Goal: Task Accomplishment & Management: Complete application form

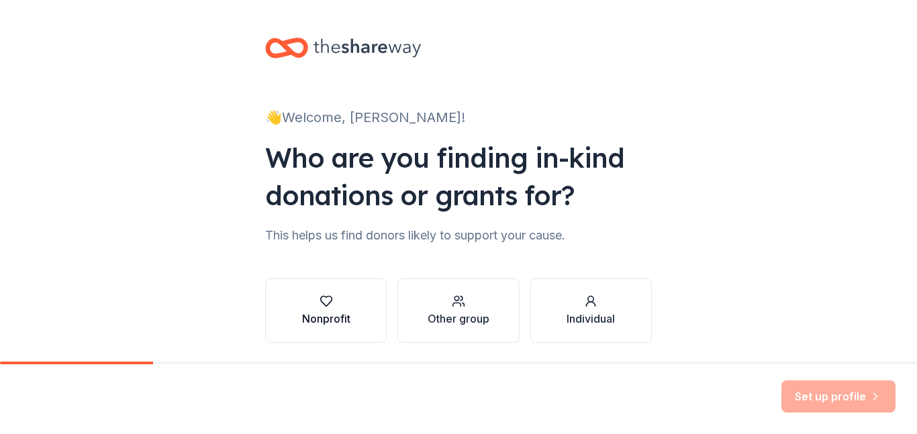
click at [323, 304] on icon "button" at bounding box center [326, 301] width 13 height 13
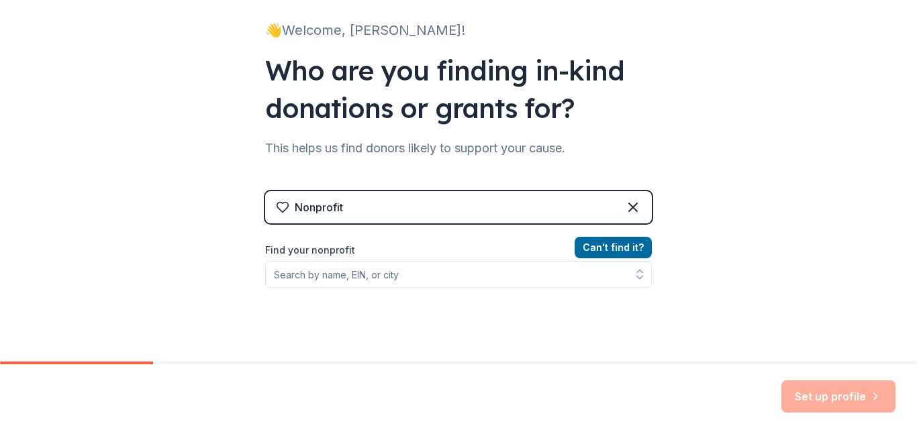
scroll to position [93, 0]
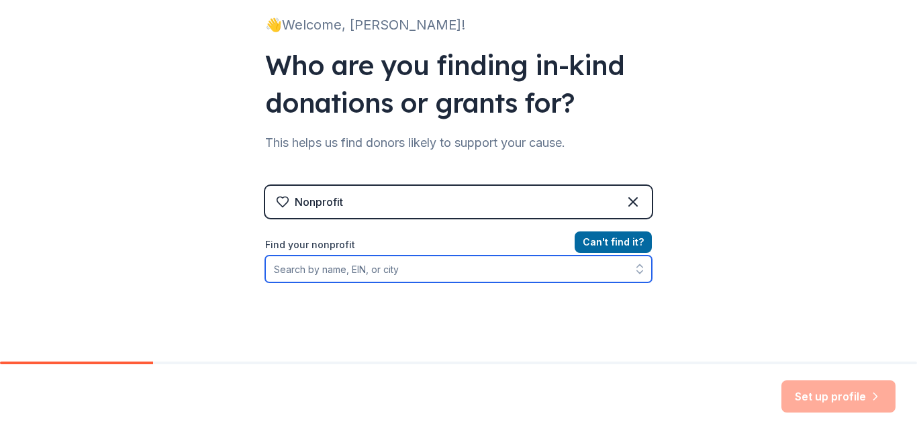
click at [455, 271] on input "Find your nonprofit" at bounding box center [458, 269] width 387 height 27
click at [351, 280] on input "Find your nonprofit" at bounding box center [458, 269] width 387 height 27
paste input "EIN [US_EMPLOYER_IDENTIFICATION_NUMBER]"
type input "EIN [US_EMPLOYER_IDENTIFICATION_NUMBER]"
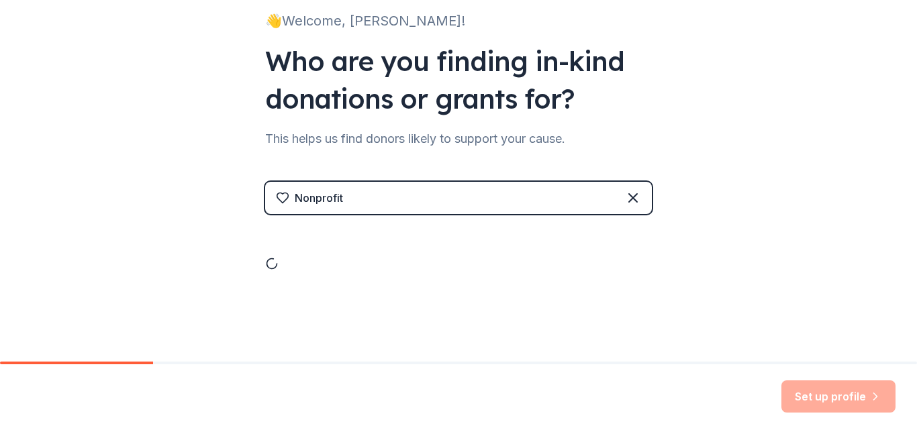
scroll to position [198, 0]
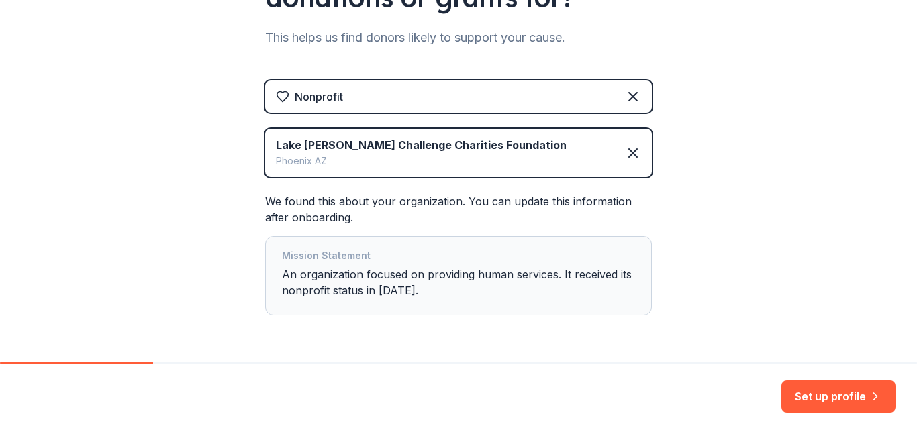
click at [775, 252] on div "👋 Welcome, [PERSON_NAME]! Who are you finding in-kind donations or grants for? …" at bounding box center [458, 104] width 917 height 605
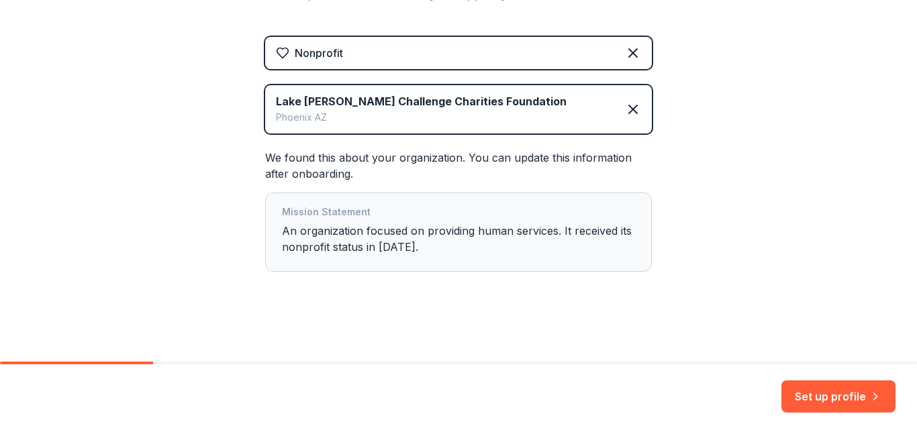
scroll to position [243, 0]
click at [843, 396] on button "Set up profile" at bounding box center [838, 397] width 114 height 32
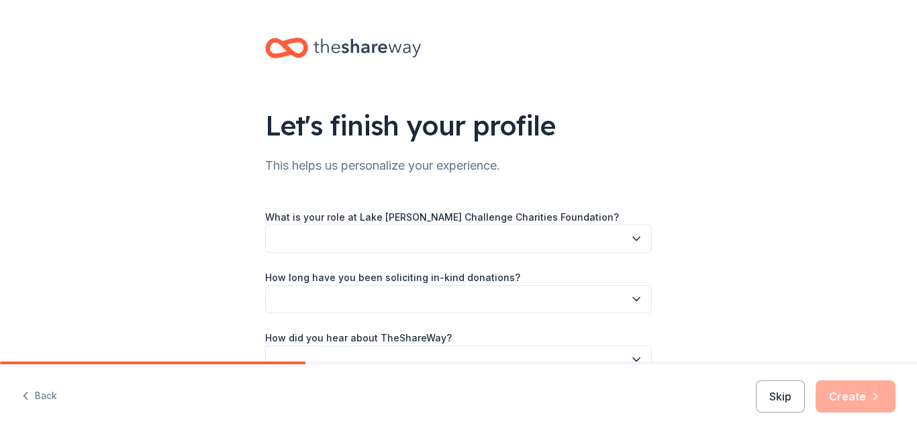
click at [455, 241] on button "button" at bounding box center [458, 239] width 387 height 28
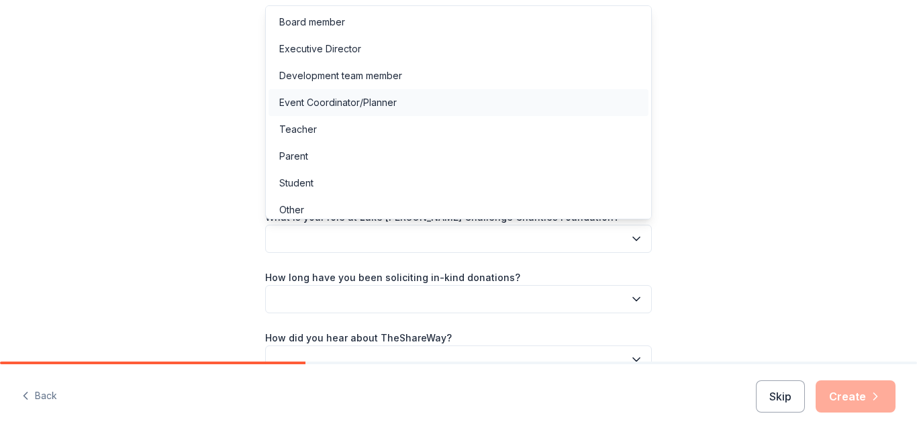
click at [424, 108] on div "Event Coordinator/Planner" at bounding box center [459, 102] width 380 height 27
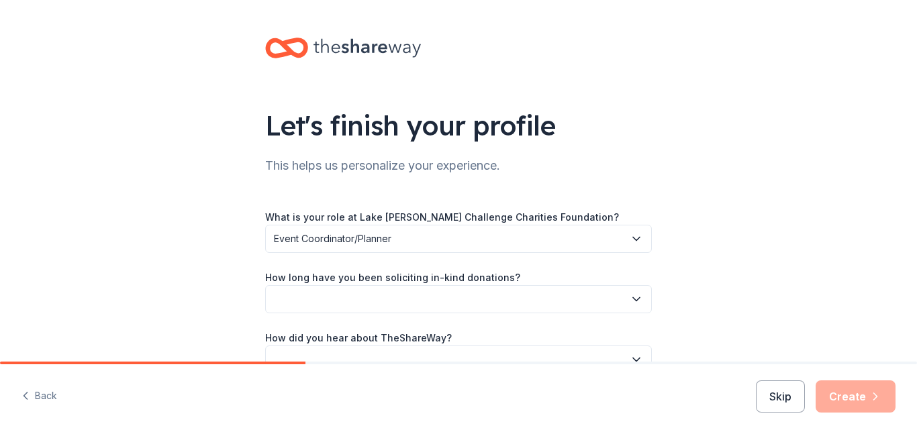
click at [849, 173] on div "Let's finish your profile This helps us personalize your experience. What is yo…" at bounding box center [458, 219] width 917 height 438
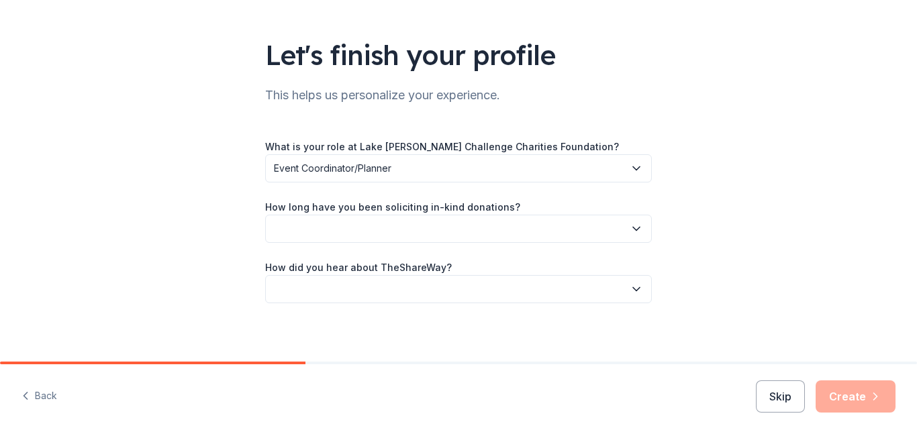
scroll to position [77, 0]
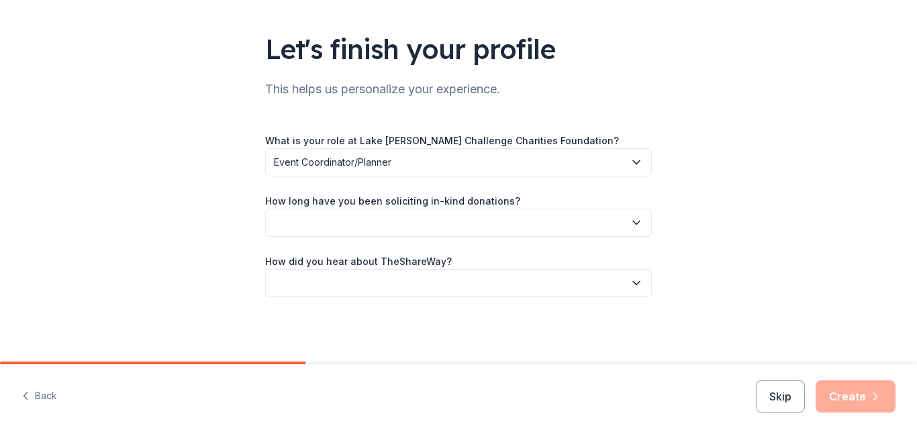
click at [463, 225] on button "button" at bounding box center [458, 223] width 387 height 28
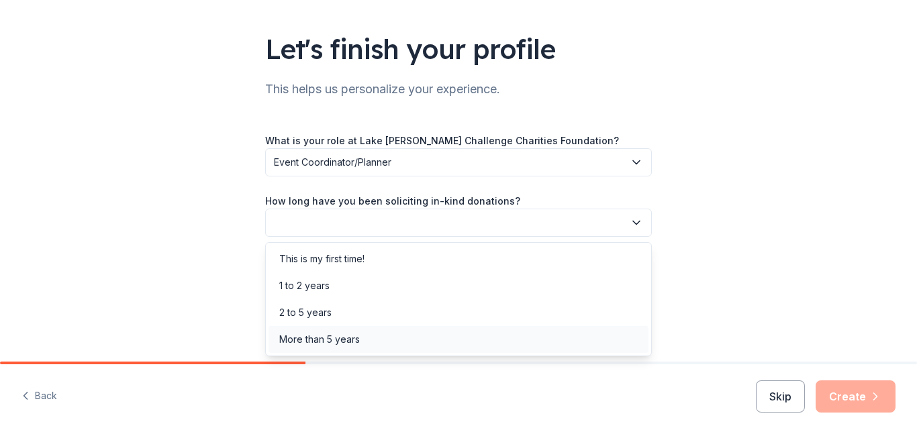
click at [388, 343] on div "More than 5 years" at bounding box center [459, 339] width 380 height 27
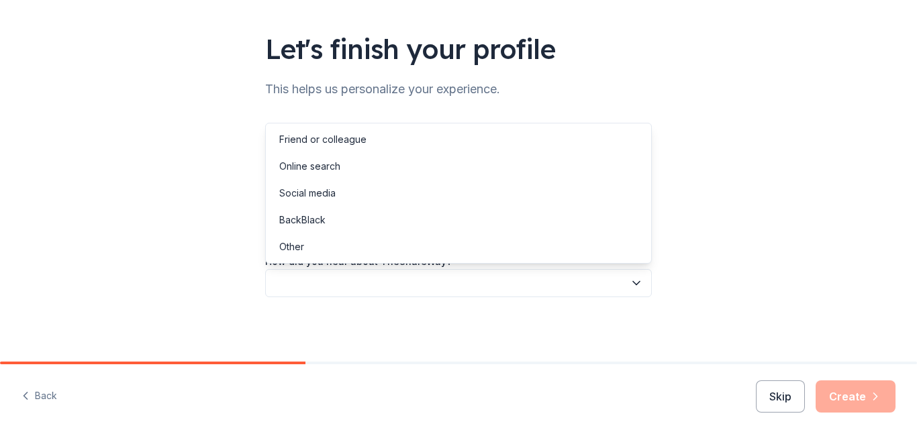
click at [508, 294] on button "button" at bounding box center [458, 283] width 387 height 28
click at [333, 166] on div "Online search" at bounding box center [309, 166] width 61 height 16
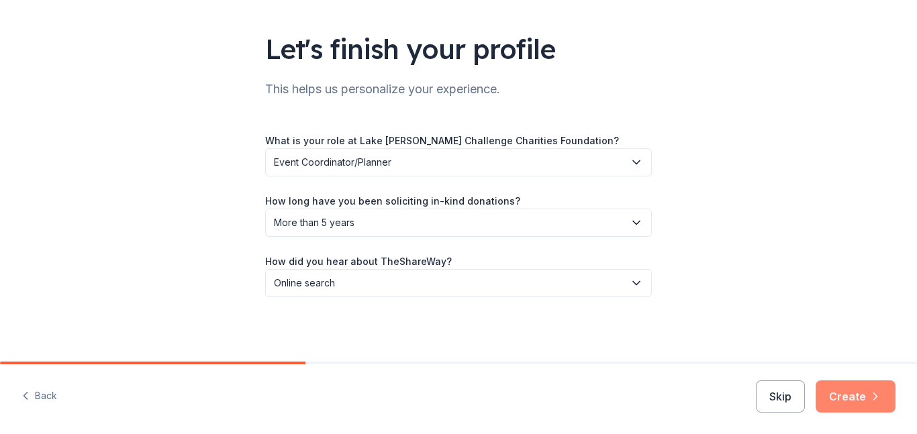
click at [855, 399] on button "Create" at bounding box center [856, 397] width 80 height 32
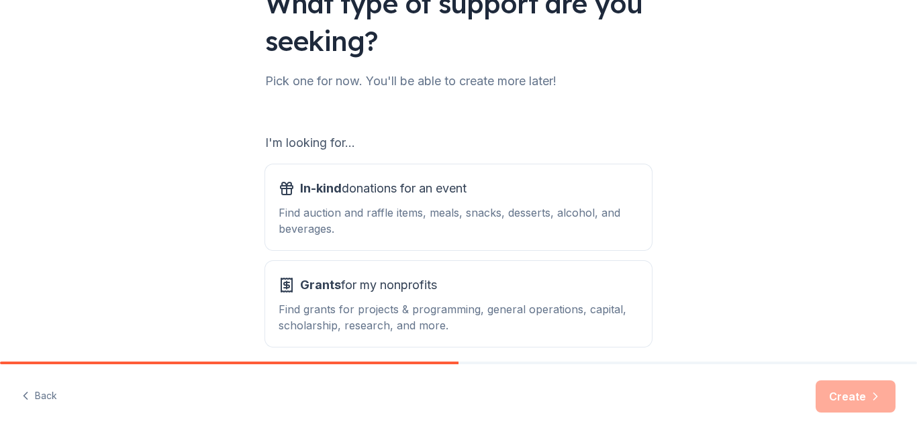
scroll to position [139, 0]
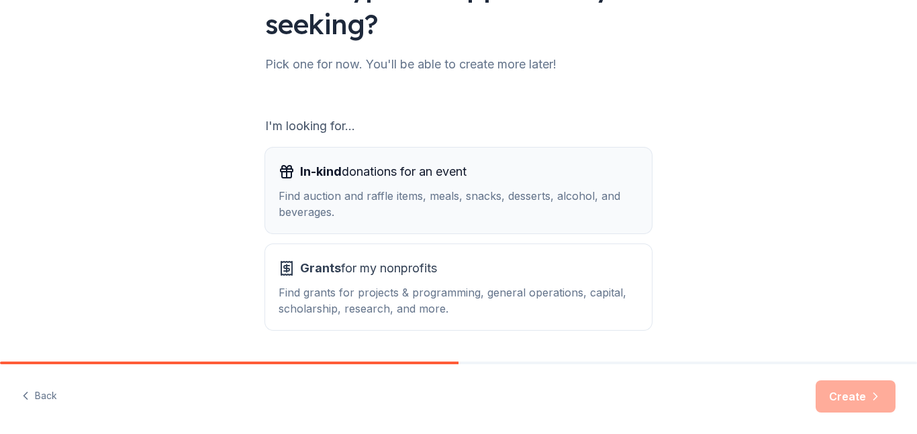
click at [481, 195] on div "Find auction and raffle items, meals, snacks, desserts, alcohol, and beverages." at bounding box center [459, 204] width 360 height 32
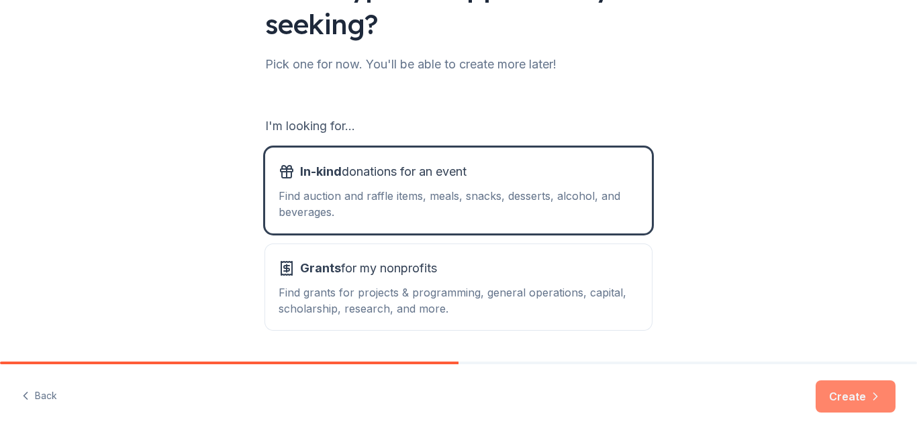
click at [870, 397] on icon "button" at bounding box center [875, 396] width 13 height 13
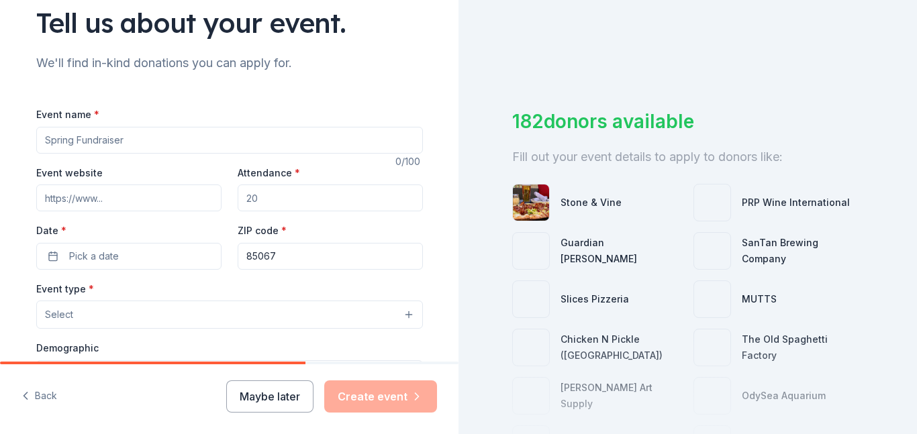
scroll to position [127, 0]
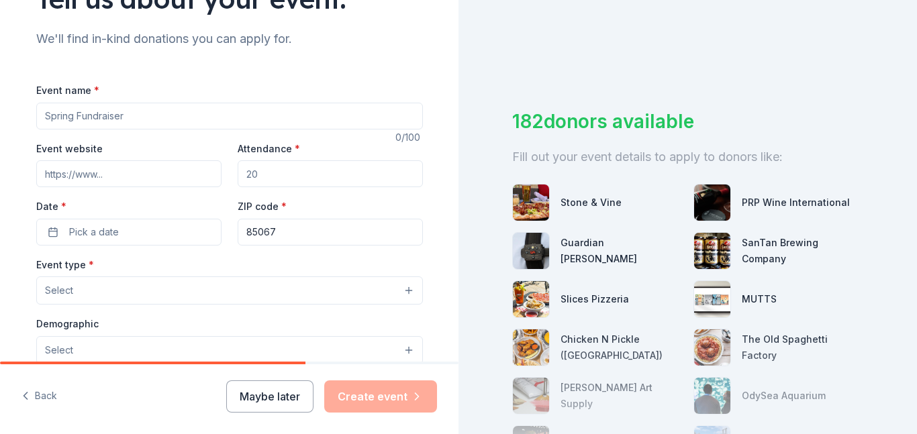
click at [175, 120] on input "Event name *" at bounding box center [229, 116] width 387 height 27
type input "Lake [PERSON_NAME] Challenge Charity Gala"
click at [302, 171] on input "Attendance *" at bounding box center [330, 173] width 185 height 27
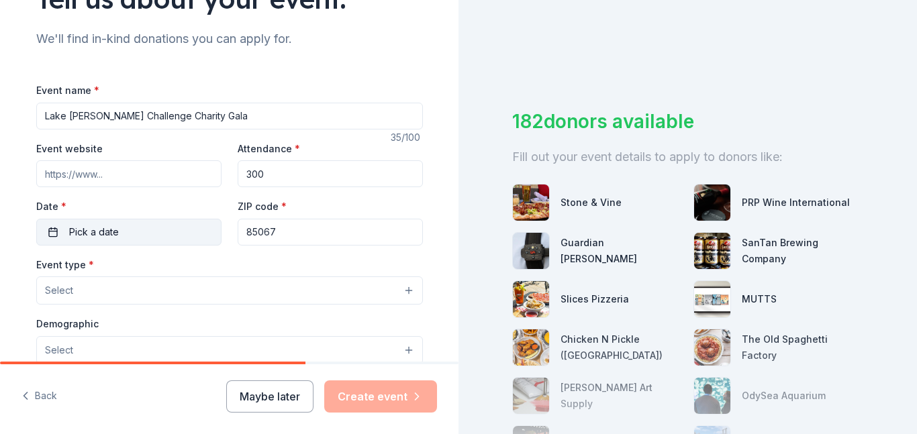
type input "300"
click at [83, 237] on span "Pick a date" at bounding box center [94, 232] width 50 height 16
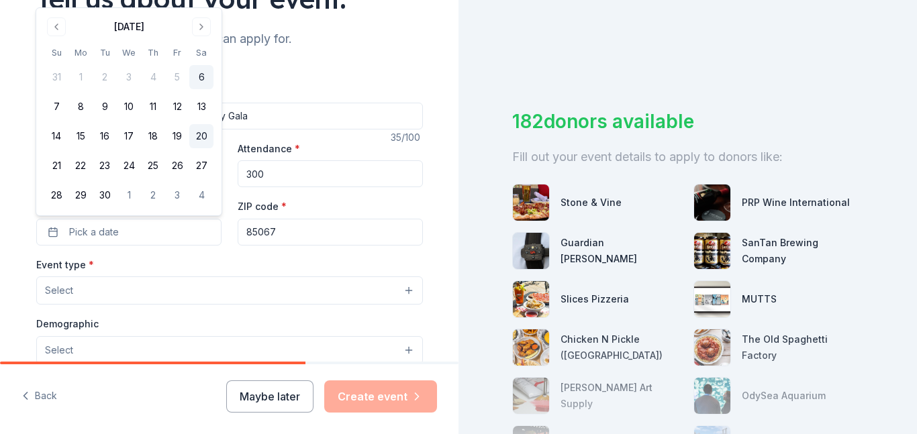
click at [201, 128] on button "20" at bounding box center [201, 136] width 24 height 24
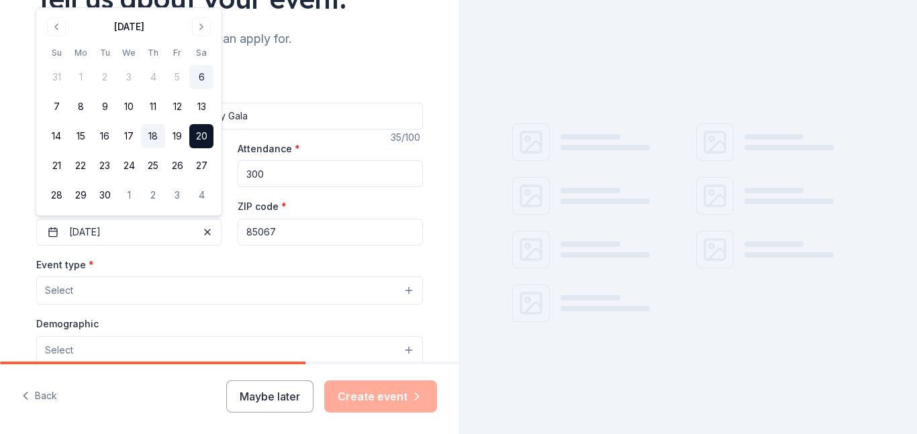
click at [146, 139] on button "18" at bounding box center [153, 136] width 24 height 24
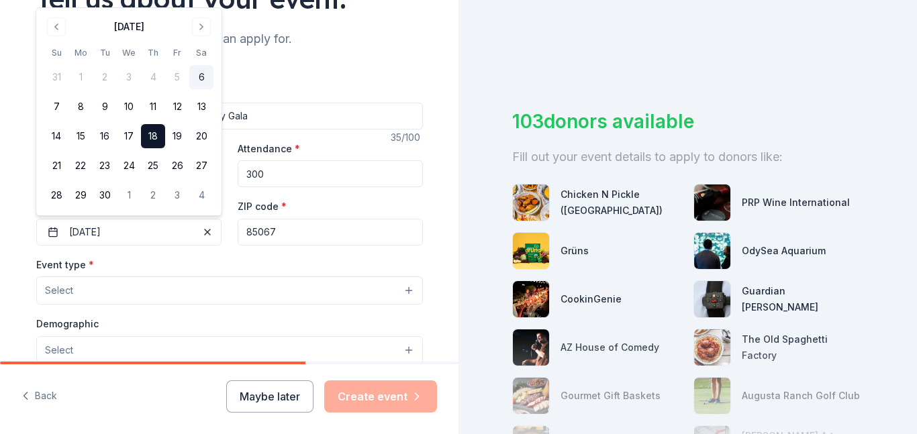
click at [338, 233] on input "85067" at bounding box center [330, 232] width 185 height 27
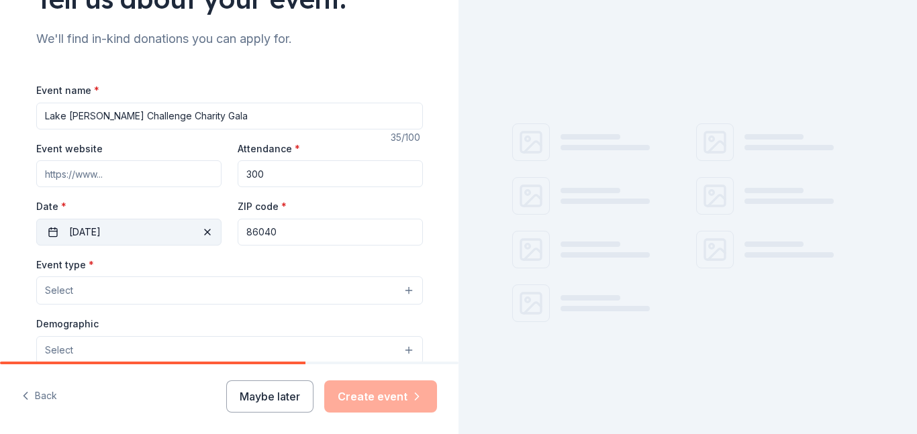
type input "86040"
click at [191, 235] on button "[DATE]" at bounding box center [128, 232] width 185 height 27
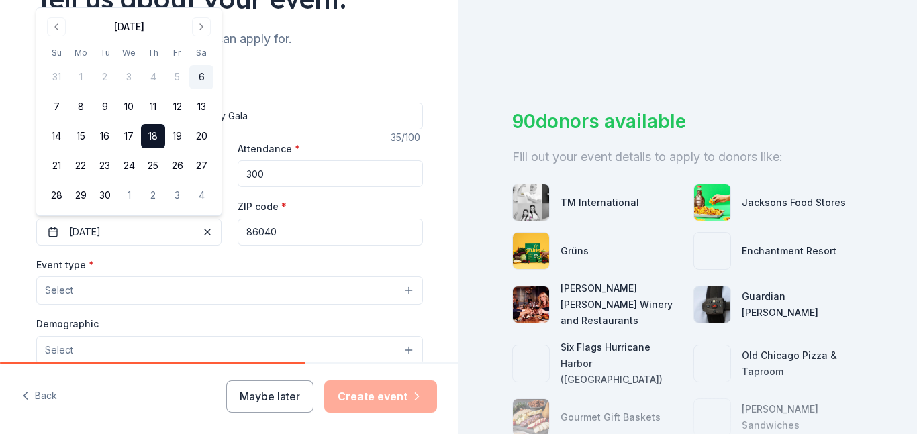
click at [100, 291] on button "Select" at bounding box center [229, 291] width 387 height 28
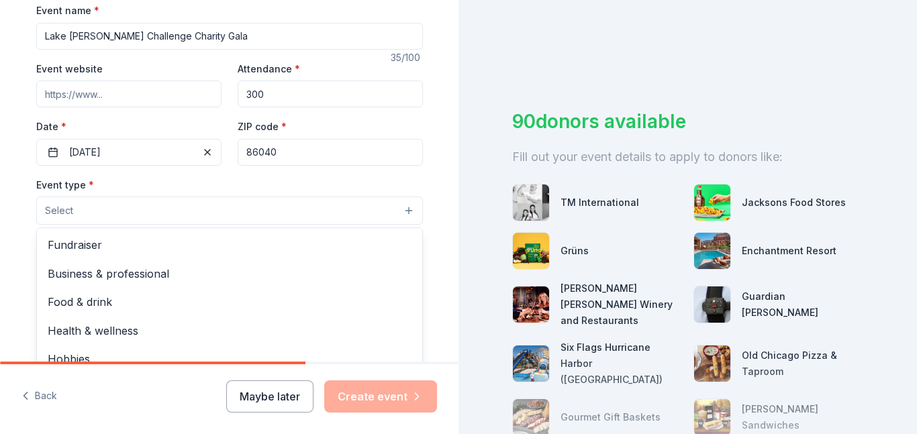
scroll to position [257, 0]
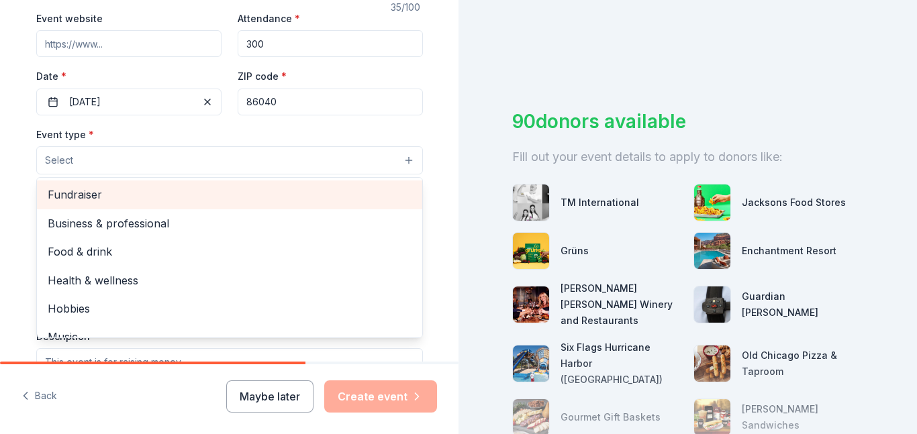
click at [120, 185] on div "Fundraiser" at bounding box center [229, 195] width 385 height 28
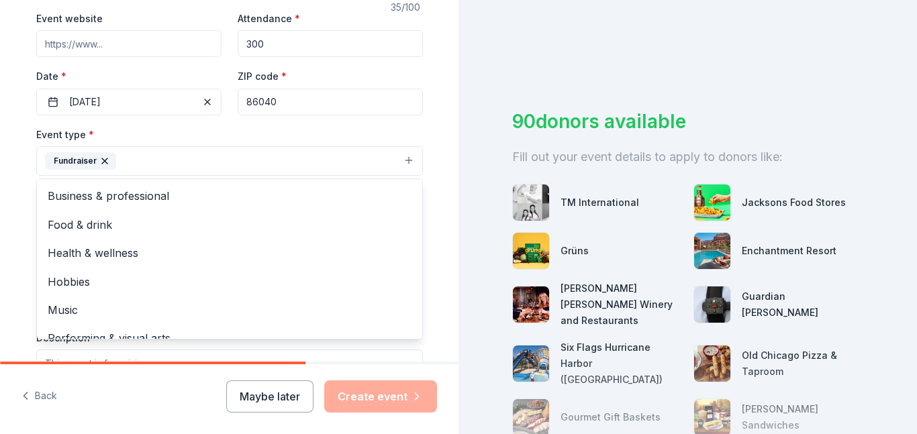
click at [442, 207] on div "Tell us about your event. We'll find in-kind donations you can apply for. Event…" at bounding box center [230, 190] width 430 height 895
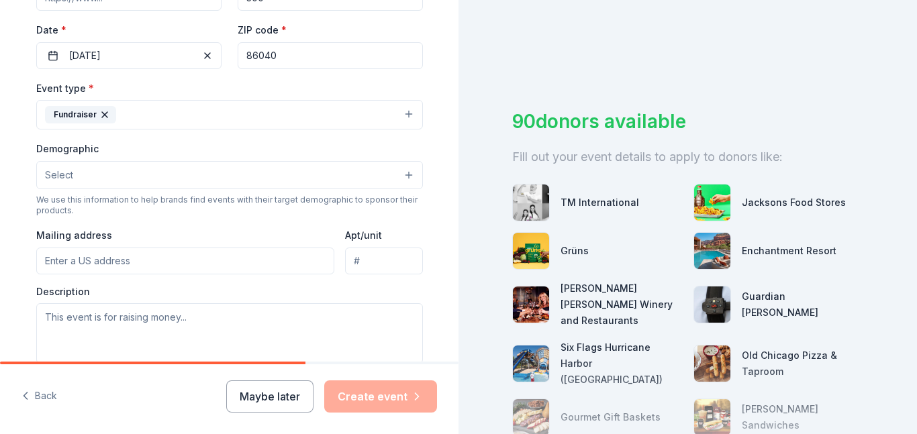
scroll to position [336, 0]
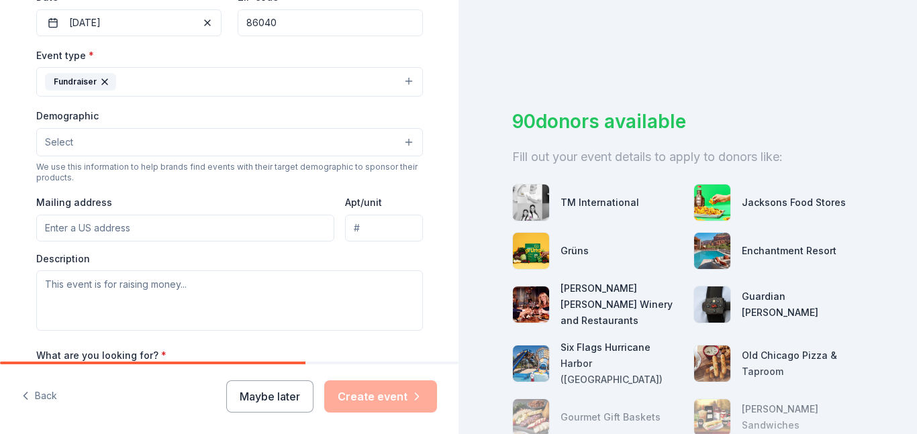
click at [111, 138] on button "Select" at bounding box center [229, 142] width 387 height 28
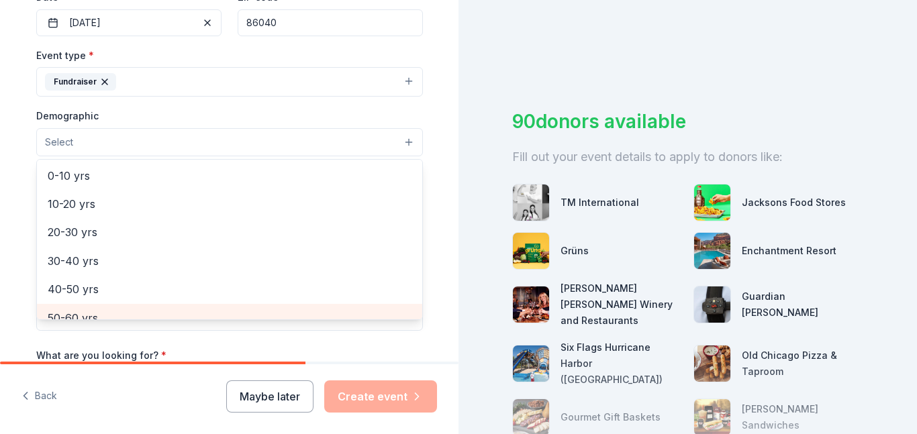
scroll to position [0, 0]
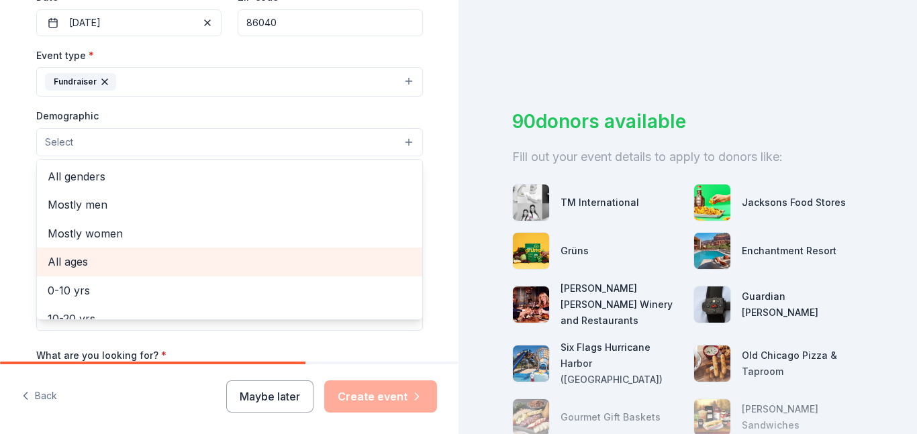
click at [98, 269] on span "All ages" at bounding box center [230, 261] width 364 height 17
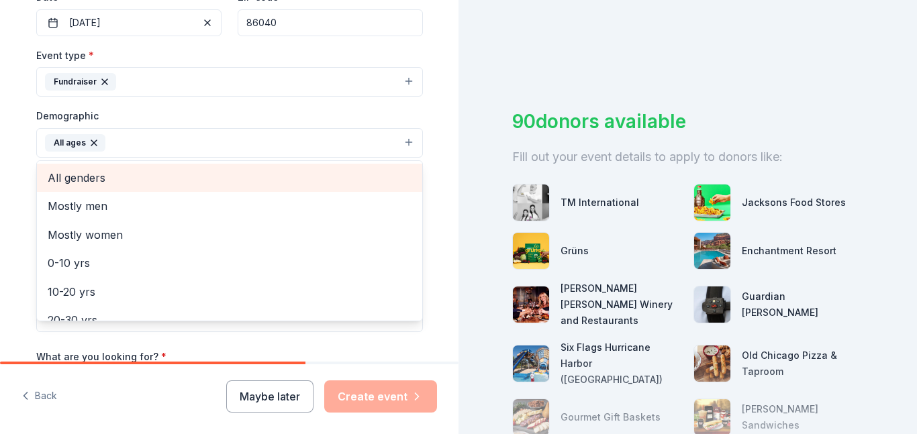
click at [111, 179] on span "All genders" at bounding box center [230, 177] width 364 height 17
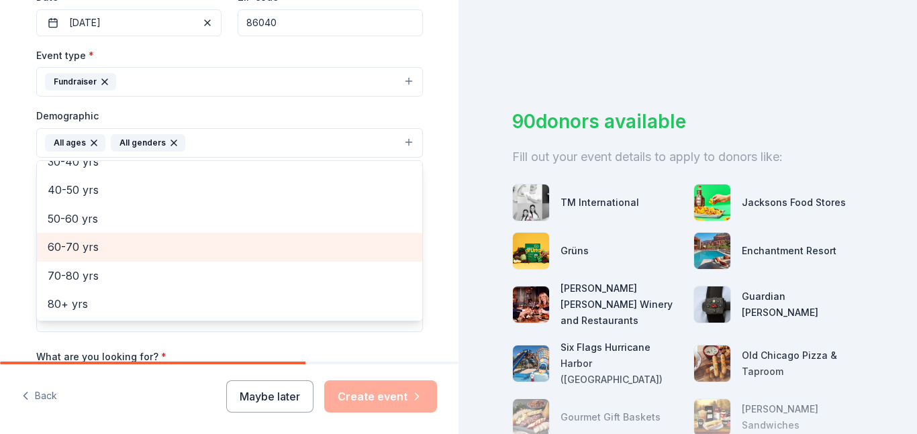
scroll to position [506, 0]
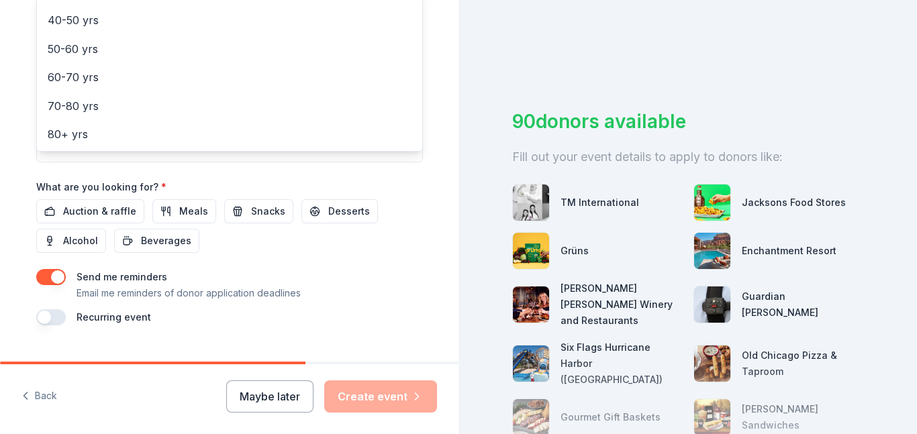
click at [181, 212] on div "Event name * Lake [PERSON_NAME] Challenge Charity Gala 35 /100 Event website At…" at bounding box center [229, 14] width 387 height 623
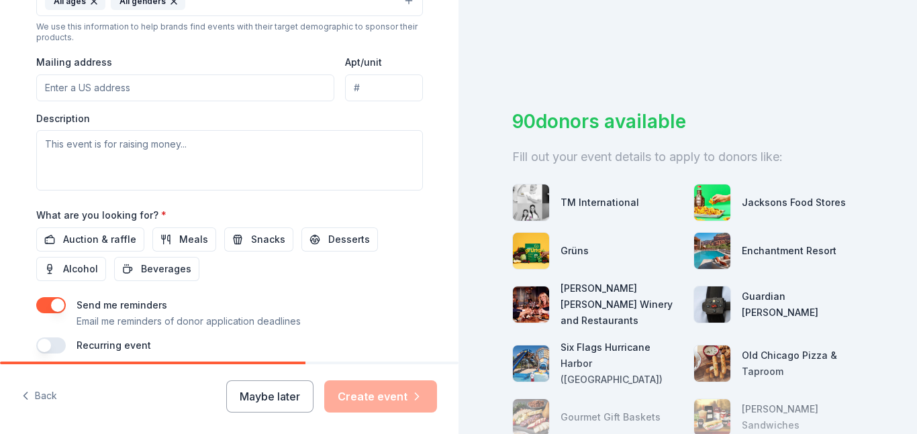
scroll to position [479, 0]
click at [197, 236] on span "Meals" at bounding box center [193, 238] width 29 height 16
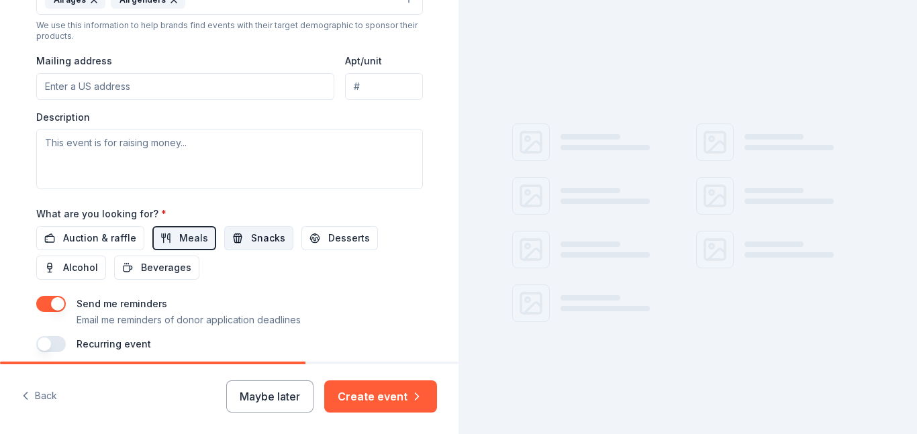
click at [251, 240] on span "Snacks" at bounding box center [268, 238] width 34 height 16
click at [348, 236] on span "Desserts" at bounding box center [349, 238] width 42 height 16
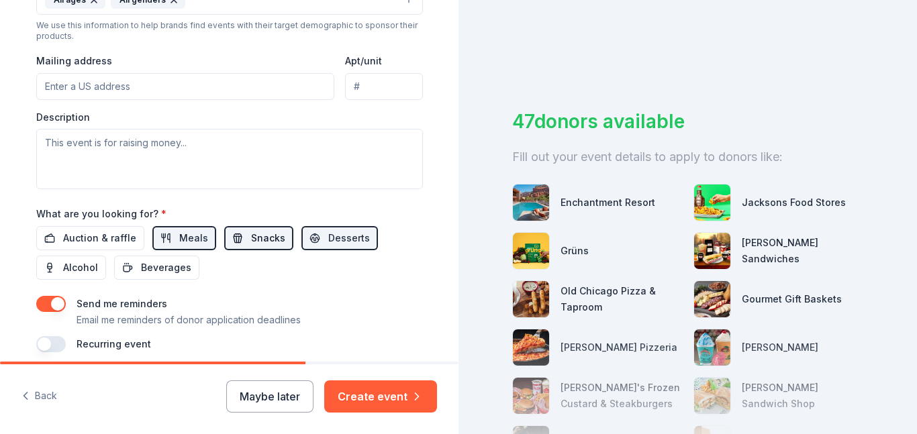
click at [251, 246] on span "Snacks" at bounding box center [268, 238] width 34 height 16
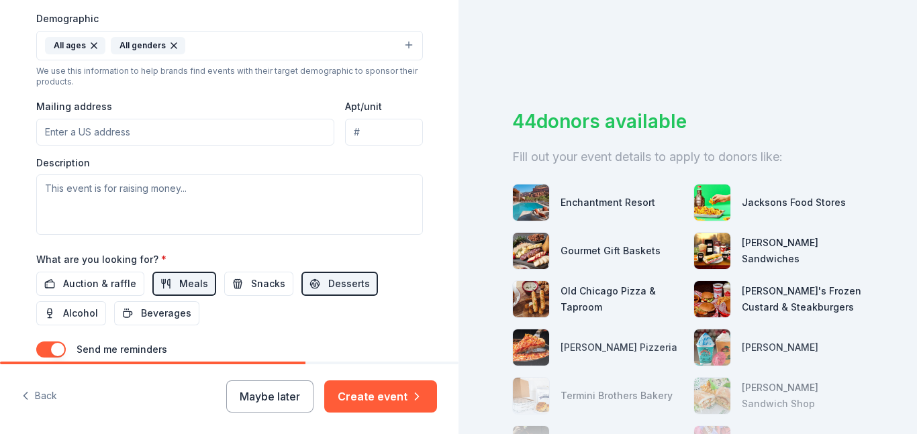
scroll to position [0, 0]
